Goal: Information Seeking & Learning: Learn about a topic

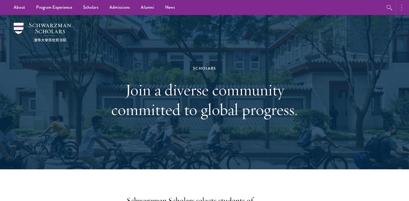
click at [403, 8] on button "button" at bounding box center [403, 7] width 12 height 15
click at [343, 6] on button "button" at bounding box center [344, 7] width 12 height 15
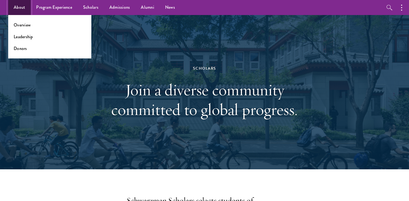
click at [19, 8] on link "About" at bounding box center [19, 7] width 22 height 15
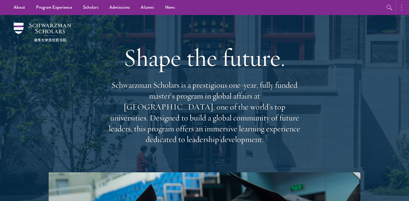
click at [404, 13] on button "button" at bounding box center [403, 7] width 12 height 15
click at [347, 9] on button "button" at bounding box center [344, 7] width 12 height 15
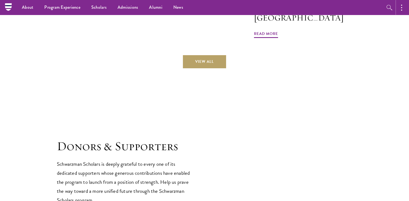
scroll to position [1441, 0]
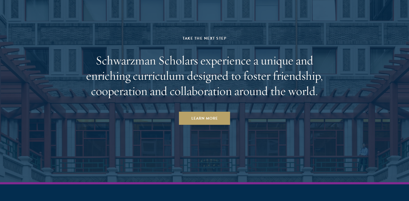
scroll to position [2707, 0]
